Goal: Complete application form: Complete application form

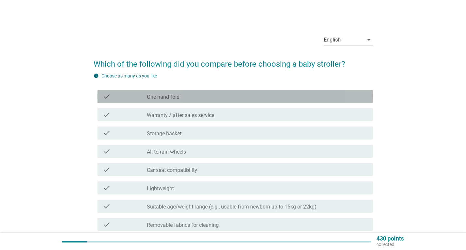
click at [169, 97] on label "One-hand fold" at bounding box center [163, 97] width 33 height 7
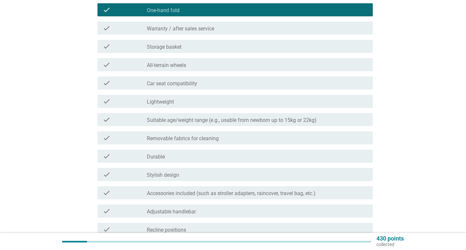
scroll to position [98, 0]
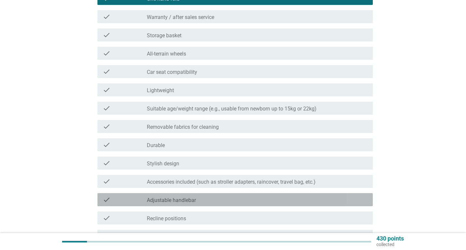
click at [187, 198] on label "Adjustable handlebar" at bounding box center [171, 200] width 49 height 7
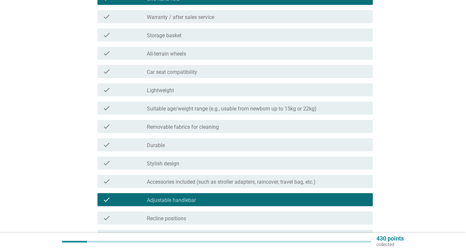
click at [177, 125] on label "Removable fabrics for cleaning" at bounding box center [183, 127] width 72 height 7
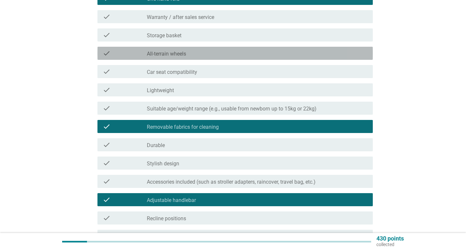
click at [183, 53] on label "All-terrain wheels" at bounding box center [166, 54] width 39 height 7
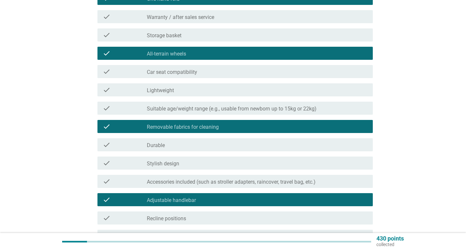
scroll to position [261, 0]
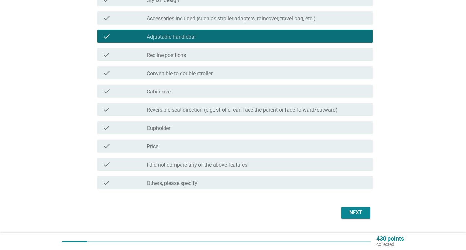
click at [156, 148] on label "Price" at bounding box center [152, 146] width 11 height 7
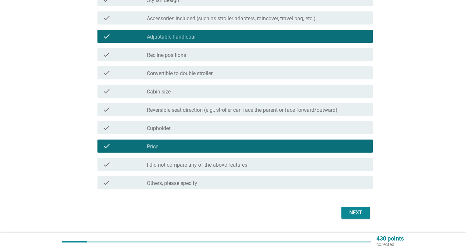
click at [200, 109] on label "Reversible seat direction (e.g., stroller can face the parent or face forward/o…" at bounding box center [242, 110] width 191 height 7
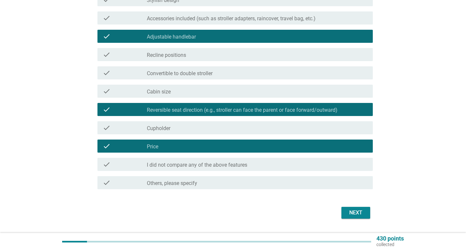
click at [173, 92] on div "check_box_outline_blank Cabin size" at bounding box center [257, 91] width 221 height 8
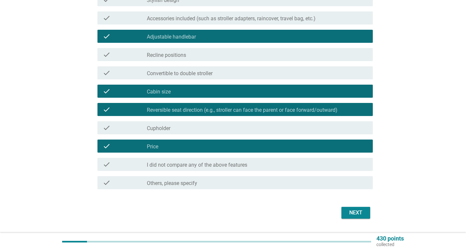
click at [190, 73] on label "Convertible to double stroller" at bounding box center [180, 73] width 66 height 7
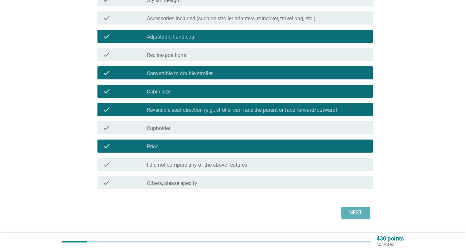
click at [354, 209] on div "Next" at bounding box center [355, 213] width 18 height 8
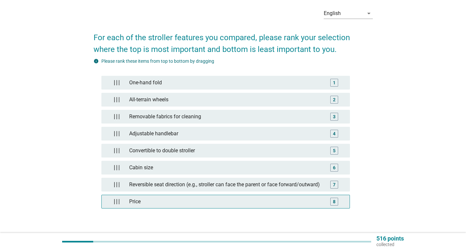
scroll to position [65, 0]
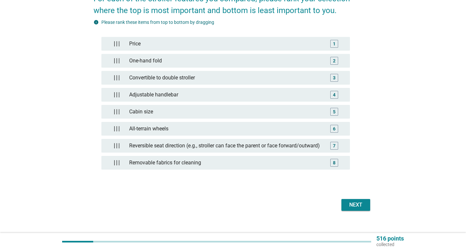
click at [354, 209] on div "Next" at bounding box center [355, 205] width 18 height 8
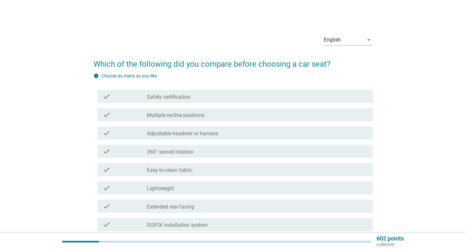
click at [205, 132] on label "Adjustable headrest or harness" at bounding box center [182, 133] width 71 height 7
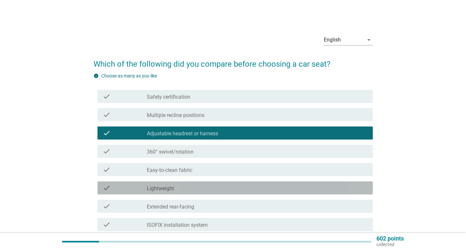
click at [178, 191] on div "check_box_outline_blank Lightweight" at bounding box center [257, 188] width 221 height 8
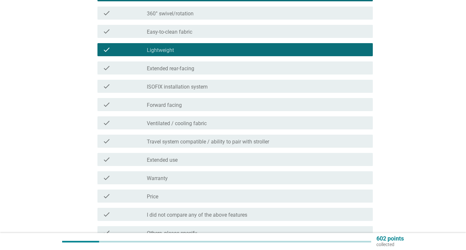
scroll to position [196, 0]
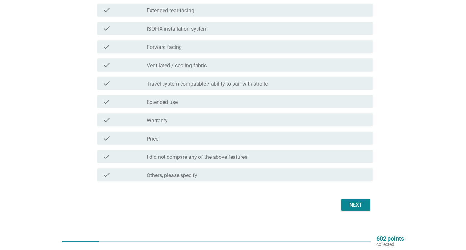
click at [350, 204] on div "Next" at bounding box center [355, 205] width 18 height 8
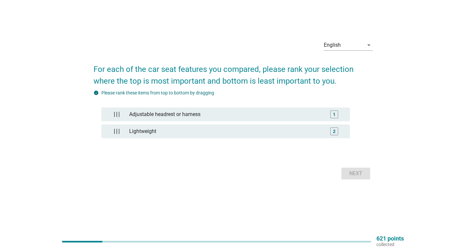
scroll to position [0, 0]
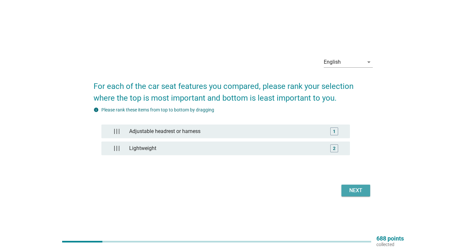
click at [354, 190] on div "Next" at bounding box center [355, 191] width 18 height 8
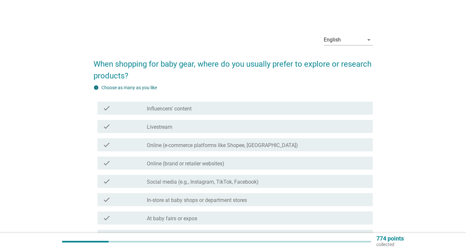
click at [234, 205] on div "check check_box_outline_blank In-store at baby shops or department stores" at bounding box center [234, 199] width 275 height 13
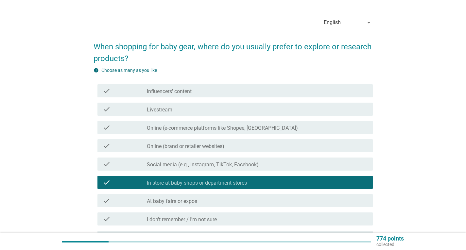
scroll to position [65, 0]
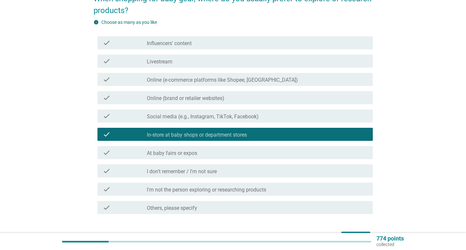
click at [202, 148] on div "check check_box_outline_blank At baby fairs or expos" at bounding box center [234, 152] width 275 height 13
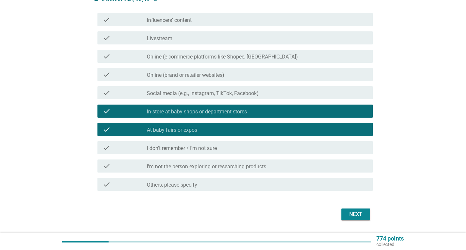
scroll to position [107, 0]
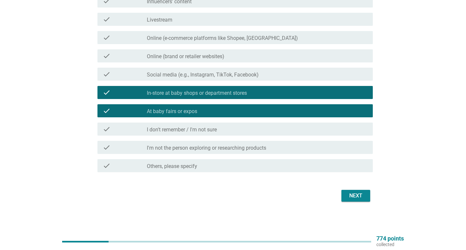
click at [359, 195] on div "Next" at bounding box center [355, 196] width 18 height 8
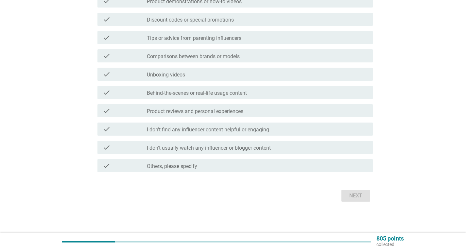
scroll to position [0, 0]
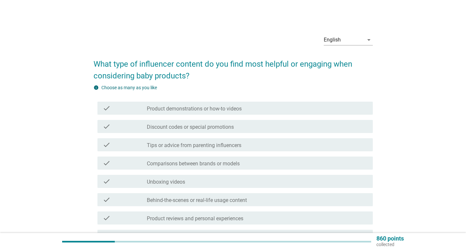
click at [190, 126] on label "Discount codes or special promotions" at bounding box center [190, 127] width 87 height 7
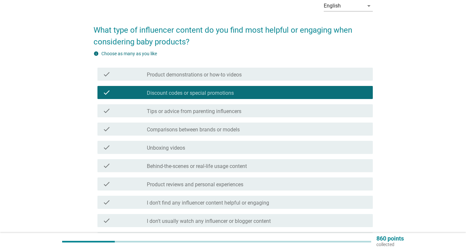
scroll to position [65, 0]
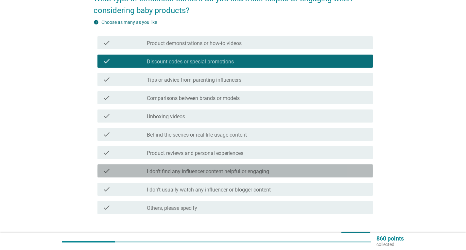
click at [216, 173] on label "I don't find any influencer content helpful or engaging" at bounding box center [208, 171] width 122 height 7
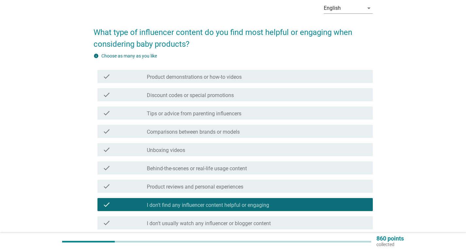
scroll to position [0, 0]
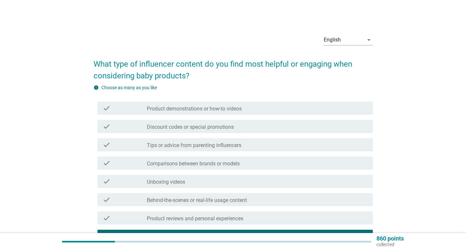
click at [189, 110] on label "Product demonstrations or how-to videos" at bounding box center [194, 109] width 95 height 7
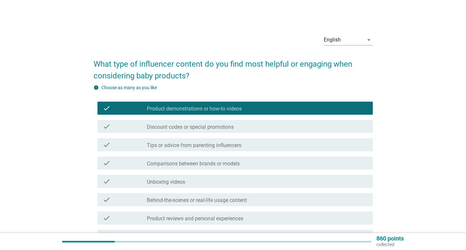
scroll to position [65, 0]
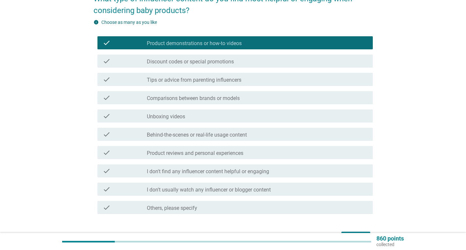
click at [170, 65] on div "check check_box Discount codes or special promotions" at bounding box center [234, 61] width 275 height 13
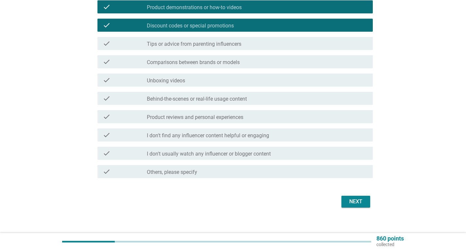
scroll to position [107, 0]
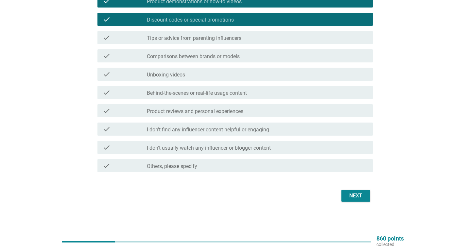
click at [353, 200] on button "Next" at bounding box center [355, 196] width 29 height 12
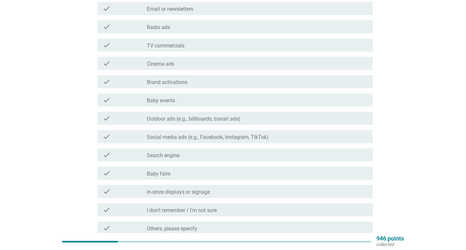
scroll to position [65, 0]
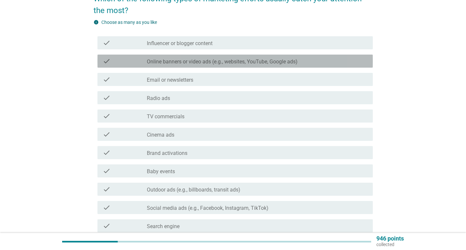
click at [214, 61] on label "Online banners or video ads (e.g., websites, YouTube, Google ads)" at bounding box center [222, 61] width 151 height 7
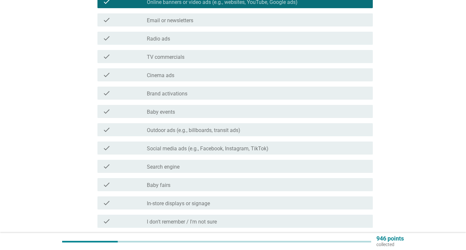
scroll to position [131, 0]
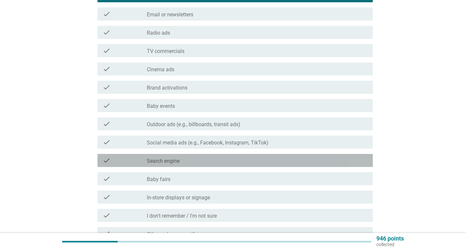
click at [165, 163] on label "Search engine" at bounding box center [163, 161] width 33 height 7
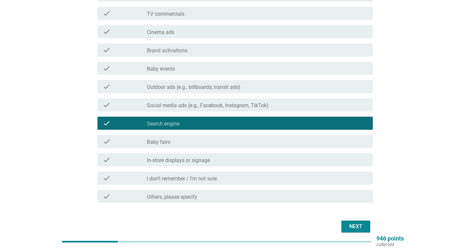
scroll to position [133, 0]
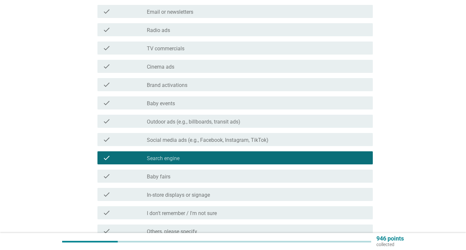
click at [196, 119] on label "Outdoor ads (e.g., billboards, transit ads)" at bounding box center [193, 122] width 93 height 7
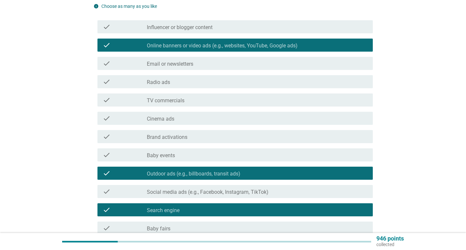
scroll to position [35, 0]
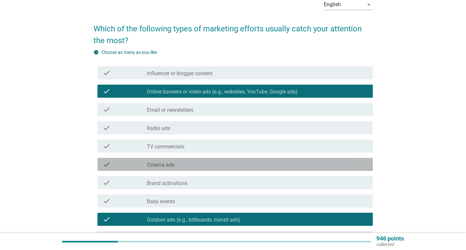
click at [182, 164] on div "check_box_outline_blank Cinema ads" at bounding box center [257, 164] width 221 height 8
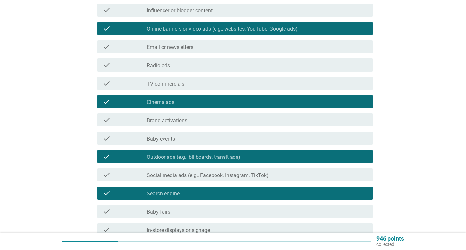
scroll to position [166, 0]
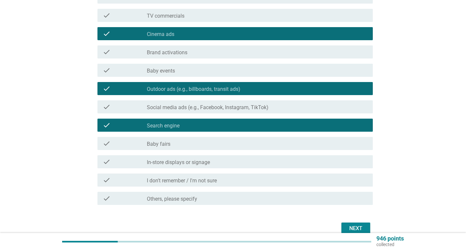
click at [173, 70] on label "Baby events" at bounding box center [161, 71] width 28 height 7
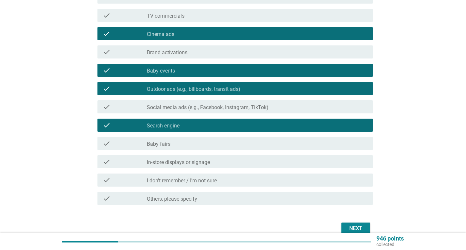
click at [353, 225] on div "Next" at bounding box center [355, 228] width 18 height 8
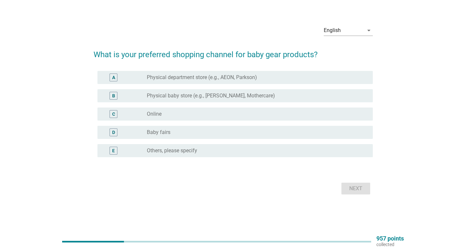
scroll to position [0, 0]
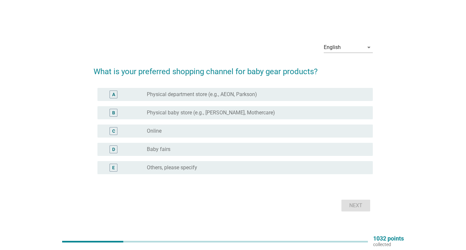
click at [172, 147] on div "radio_button_unchecked Baby fairs" at bounding box center [254, 149] width 215 height 7
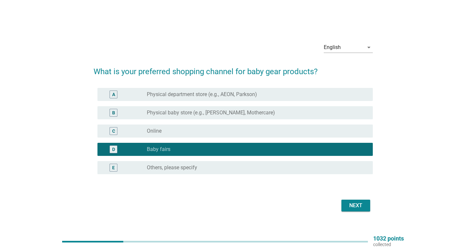
click at [176, 95] on label "Physical department store (e.g., AEON, Parkson)" at bounding box center [202, 94] width 110 height 7
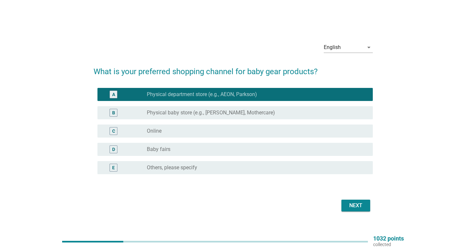
click at [352, 202] on div "Next" at bounding box center [355, 206] width 18 height 8
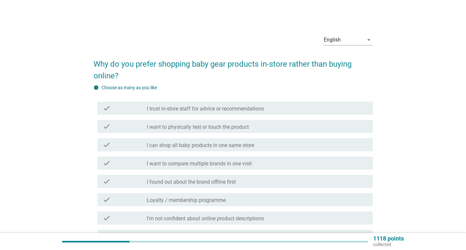
click at [183, 109] on label "I trust in-store staff for advice or recommendations" at bounding box center [205, 109] width 117 height 7
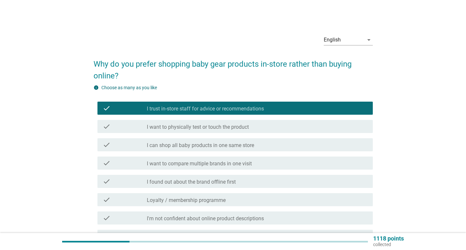
click at [174, 122] on div "check check_box_outline_blank I want to physically test or touch the product" at bounding box center [234, 126] width 275 height 13
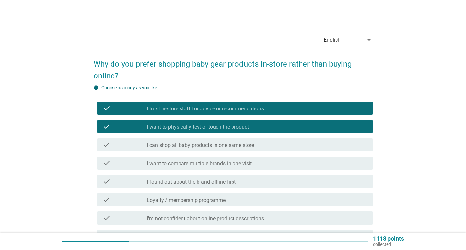
click at [189, 145] on label "I can shop all baby products in one same store" at bounding box center [200, 145] width 107 height 7
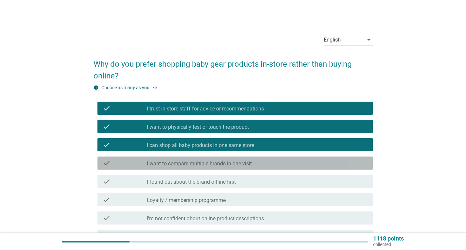
click at [208, 165] on label "I want to compare multiple brands in one visit" at bounding box center [199, 163] width 105 height 7
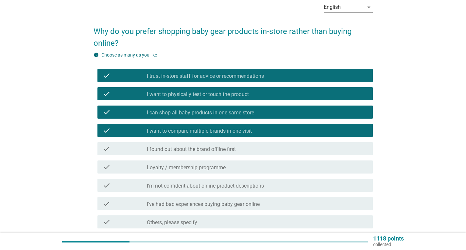
scroll to position [89, 0]
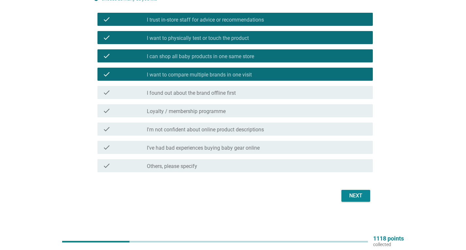
click at [242, 130] on label "I'm not confident about online product descriptions" at bounding box center [205, 129] width 117 height 7
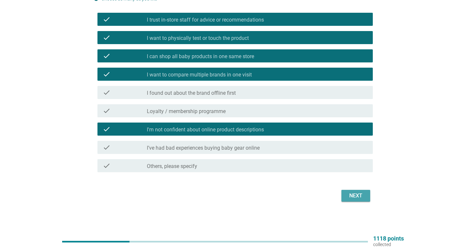
click at [354, 195] on div "Next" at bounding box center [355, 196] width 18 height 8
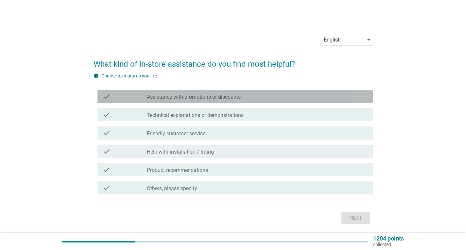
click at [180, 98] on label "Assistance with promotions or discounts" at bounding box center [194, 97] width 94 height 7
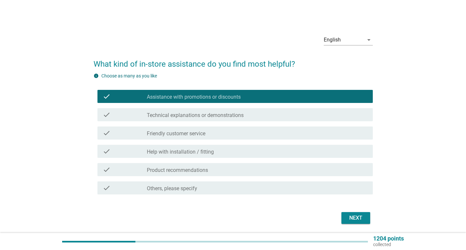
click at [183, 115] on label "Technical explanations or demonstrations" at bounding box center [195, 115] width 97 height 7
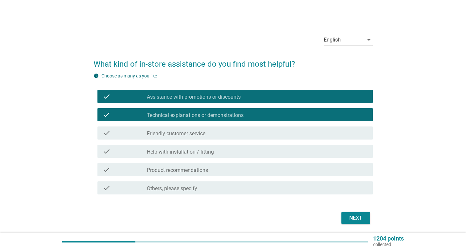
click at [180, 155] on div "check check_box_outline_blank Help with installation / fitting" at bounding box center [234, 151] width 275 height 13
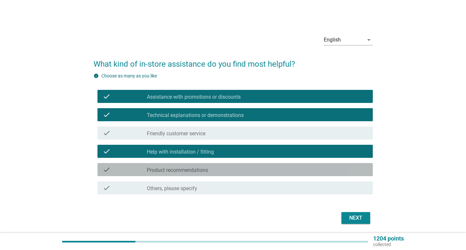
click at [209, 174] on div "check check_box_outline_blank Product recommendations" at bounding box center [234, 169] width 275 height 13
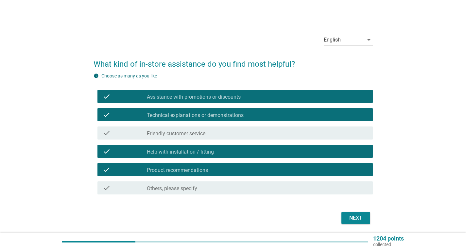
click at [361, 221] on div "Next" at bounding box center [355, 218] width 18 height 8
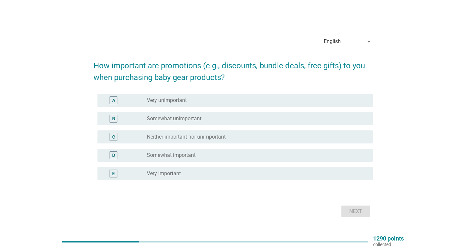
click at [159, 101] on label "Very unimportant" at bounding box center [167, 100] width 40 height 7
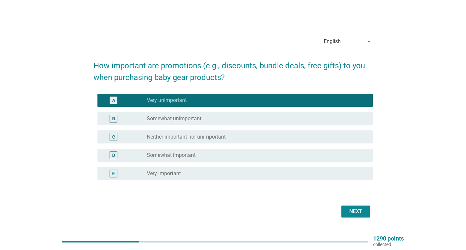
click at [347, 211] on div "Next" at bounding box center [355, 212] width 18 height 8
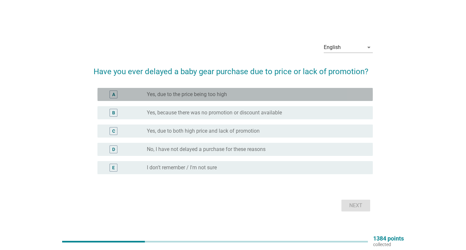
click at [197, 96] on label "Yes, due to the price being too high" at bounding box center [187, 94] width 80 height 7
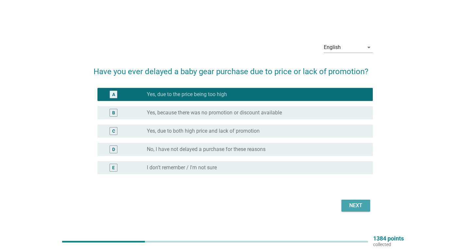
click at [360, 207] on div "Next" at bounding box center [355, 206] width 18 height 8
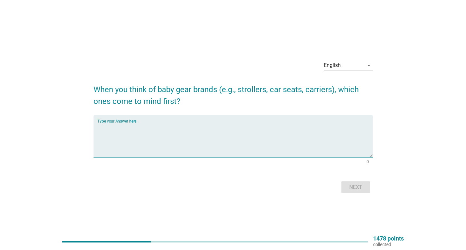
click at [127, 123] on textarea "Type your Answer here" at bounding box center [234, 140] width 275 height 34
type textarea "STROLLER"
click at [369, 187] on button "Next" at bounding box center [355, 187] width 29 height 12
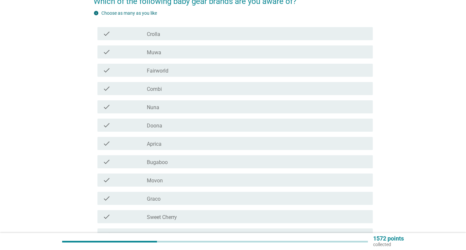
scroll to position [65, 0]
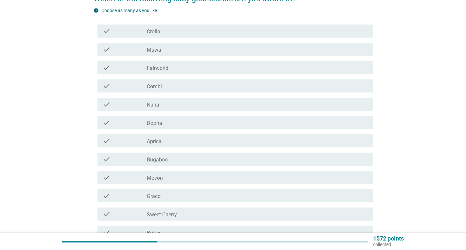
click at [161, 88] on label "Combi" at bounding box center [154, 86] width 15 height 7
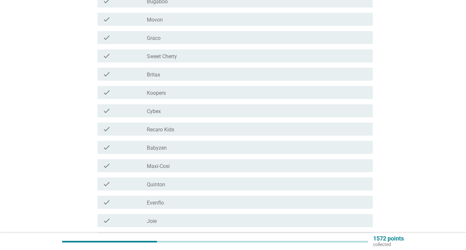
scroll to position [333, 0]
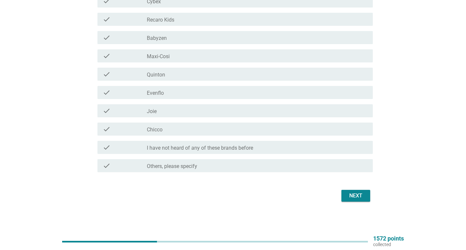
click at [219, 149] on label "I have not heard of any of these brands before" at bounding box center [200, 148] width 106 height 7
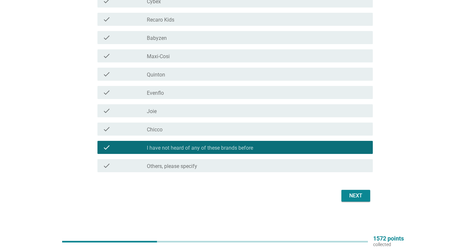
click at [344, 193] on button "Next" at bounding box center [355, 196] width 29 height 12
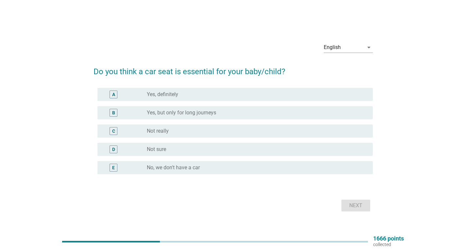
click at [174, 92] on label "Yes, definitely" at bounding box center [162, 94] width 31 height 7
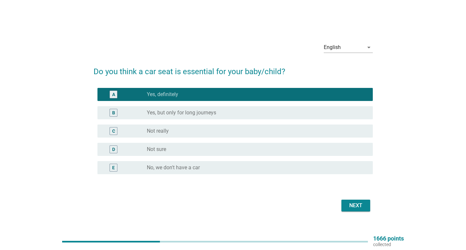
click at [359, 206] on div "Next" at bounding box center [355, 206] width 18 height 8
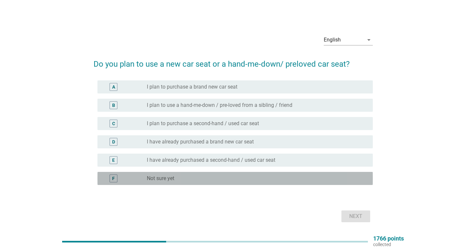
click at [190, 174] on div "F radio_button_unchecked Not sure yet" at bounding box center [234, 178] width 275 height 13
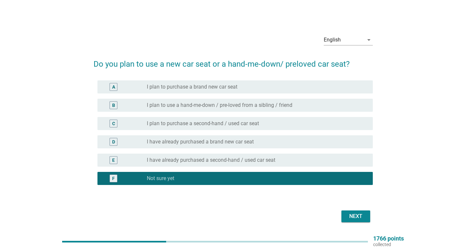
click at [346, 221] on button "Next" at bounding box center [355, 216] width 29 height 12
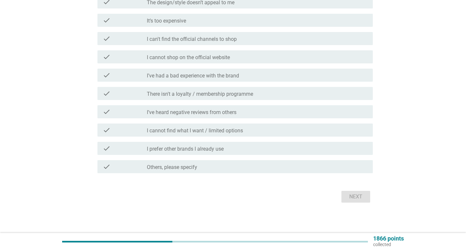
scroll to position [144, 0]
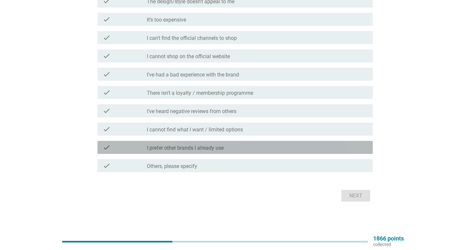
click at [215, 151] on label "I prefer other brands I already use" at bounding box center [185, 148] width 77 height 7
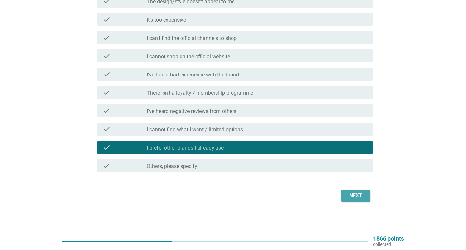
click at [349, 196] on div "Next" at bounding box center [355, 196] width 18 height 8
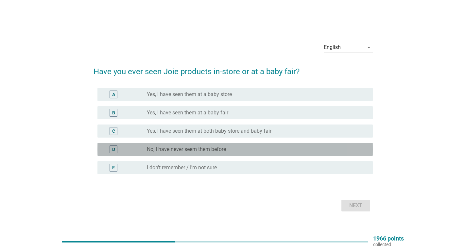
click at [188, 151] on label "No, I have never seem them before" at bounding box center [186, 149] width 79 height 7
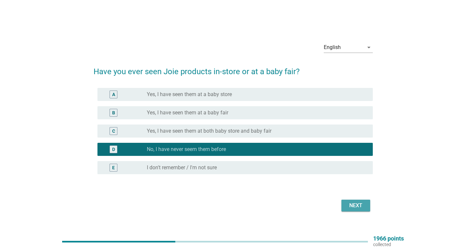
click at [351, 207] on div "Next" at bounding box center [355, 206] width 18 height 8
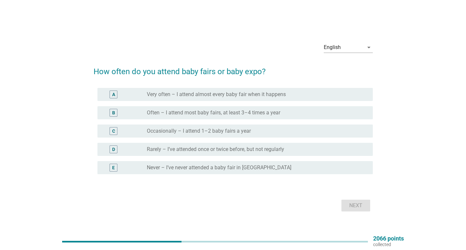
click at [175, 147] on label "Rarely – I’ve attended once or twice before, but not regularly" at bounding box center [215, 149] width 137 height 7
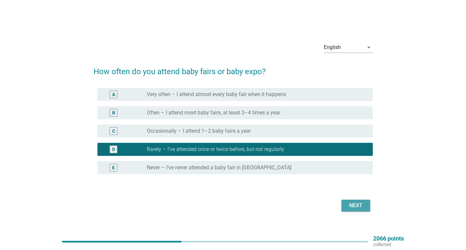
click at [355, 208] on div "Next" at bounding box center [355, 206] width 18 height 8
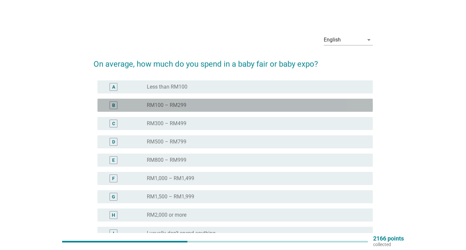
click at [176, 109] on div "B radio_button_unchecked RM100 – RM299" at bounding box center [234, 105] width 275 height 13
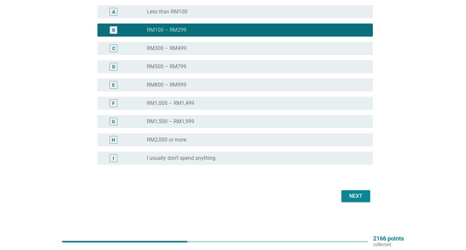
scroll to position [75, 0]
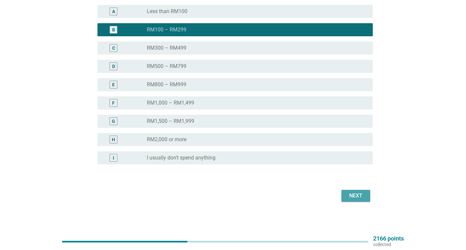
click at [358, 196] on div "Next" at bounding box center [355, 196] width 18 height 8
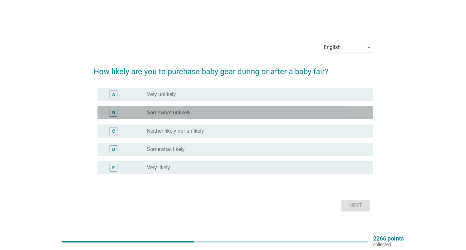
click at [162, 119] on div "B radio_button_unchecked Somewhat unlikely" at bounding box center [234, 112] width 275 height 13
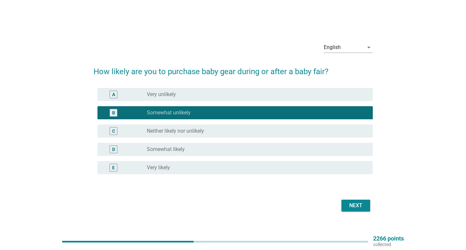
click at [163, 126] on div "C radio_button_unchecked Neither likely nor unlikely" at bounding box center [234, 131] width 275 height 13
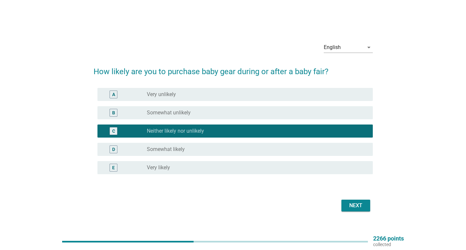
click at [167, 148] on label "Somewhat likely" at bounding box center [166, 149] width 38 height 7
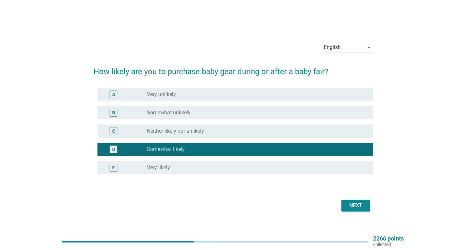
click at [358, 209] on div "Next" at bounding box center [355, 206] width 18 height 8
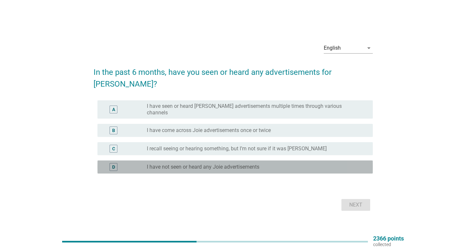
click at [175, 164] on label "I have not seen or heard any Joie advertisements" at bounding box center [203, 167] width 112 height 7
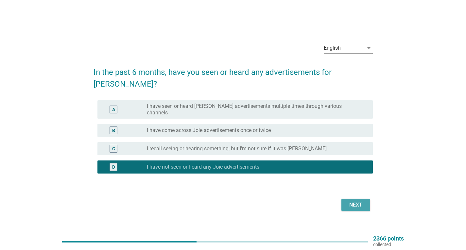
click at [354, 201] on div "Next" at bounding box center [355, 205] width 18 height 8
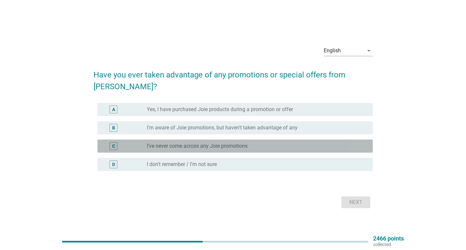
click at [169, 143] on label "I’ve never come across any Joie promotions" at bounding box center [197, 146] width 101 height 7
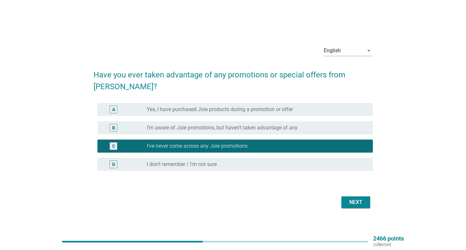
click at [351, 206] on div "English arrow_drop_down Have you ever taken advantage of any promotions or spec…" at bounding box center [233, 125] width 290 height 180
click at [352, 201] on button "Next" at bounding box center [355, 202] width 29 height 12
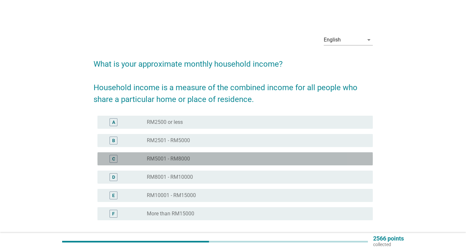
click at [174, 159] on label "RM5001 - RM8000" at bounding box center [168, 159] width 43 height 7
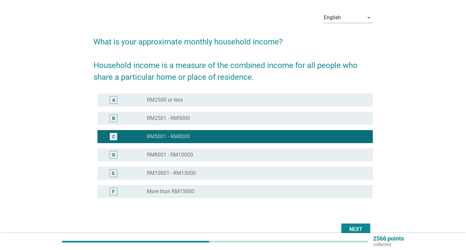
scroll to position [56, 0]
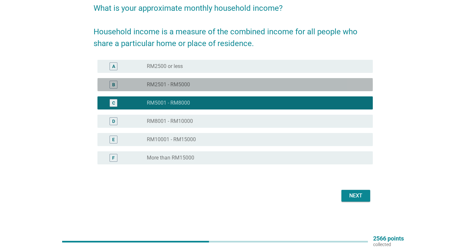
drag, startPoint x: 200, startPoint y: 83, endPoint x: 205, endPoint y: 85, distance: 5.9
click at [199, 83] on div "radio_button_unchecked RM2501 - RM5000" at bounding box center [254, 84] width 215 height 7
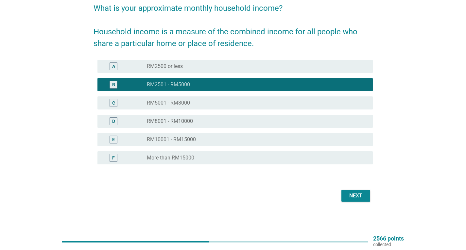
click at [361, 194] on div "Next" at bounding box center [355, 196] width 18 height 8
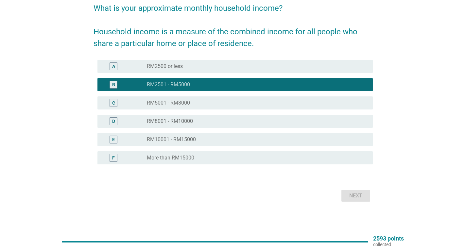
scroll to position [0, 0]
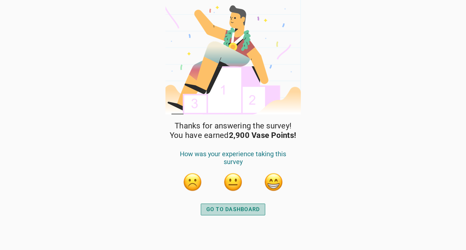
click at [224, 209] on div "GO TO DASHBOARD" at bounding box center [233, 210] width 54 height 8
